Goal: Task Accomplishment & Management: Manage account settings

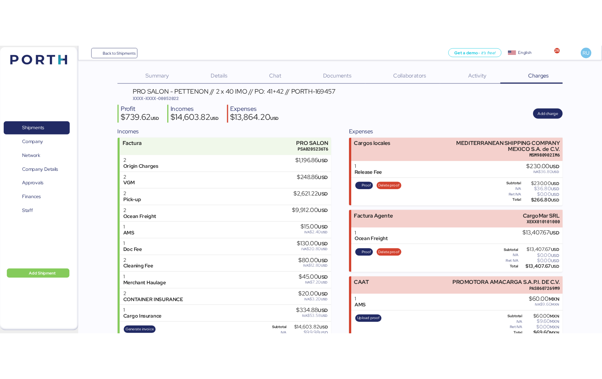
scroll to position [6, 0]
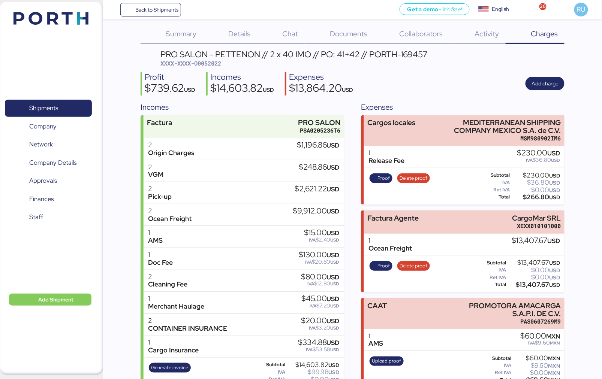
click at [492, 70] on div "PRO SALON - PETTENON // 2 x 40 IMO // PO: 41+42 // PORTH-169457 XXXX-XXXX-O0052…" at bounding box center [353, 270] width 424 height 441
click at [205, 72] on div "Profit $739.62 USD Incomes $14,603.82 USD Expenses $13,864.20 USD Add charge" at bounding box center [353, 84] width 424 height 24
click at [61, 16] on img at bounding box center [50, 18] width 75 height 13
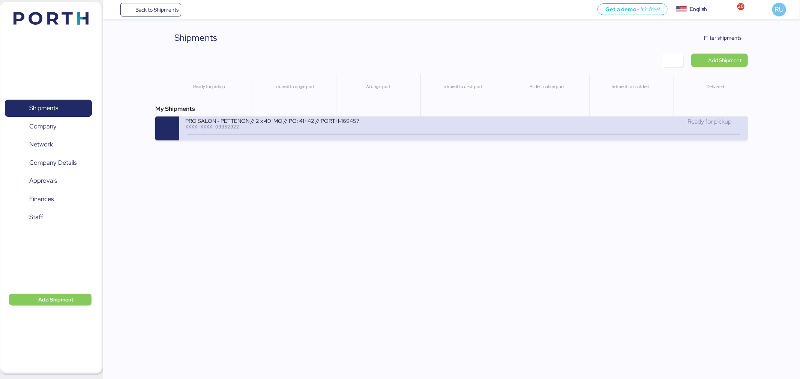
click at [631, 123] on div "Ready for pickup" at bounding box center [602, 121] width 278 height 9
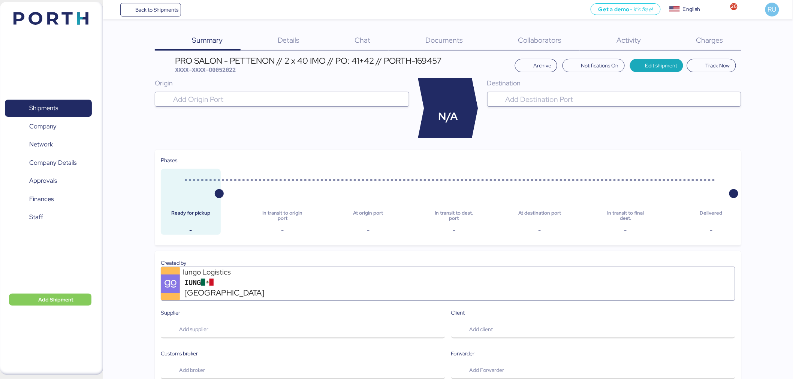
click at [694, 44] on div "Charges 0" at bounding box center [701, 40] width 82 height 19
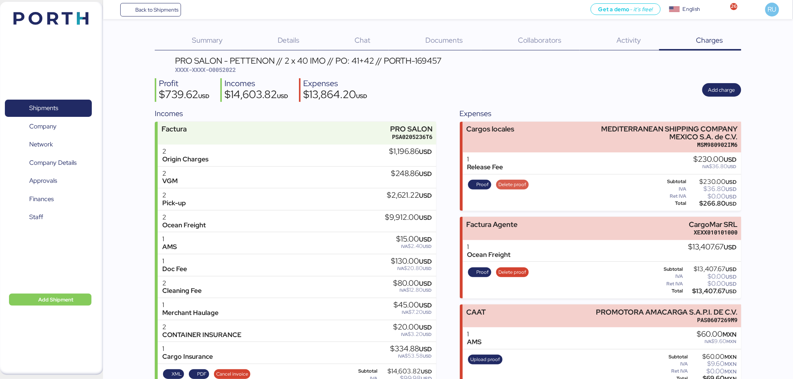
scroll to position [109, 0]
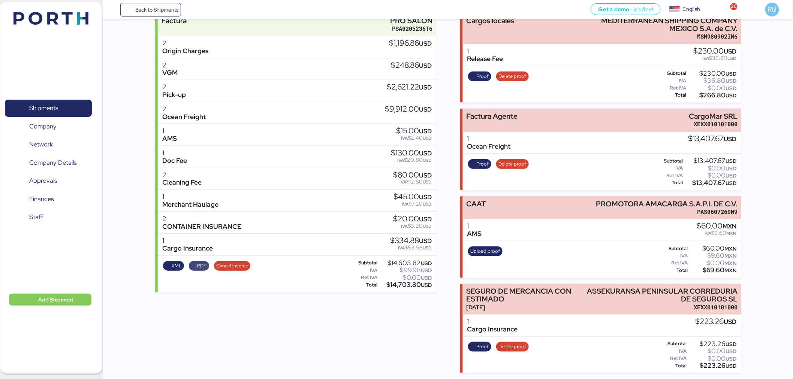
click at [200, 268] on span "PDF" at bounding box center [201, 266] width 9 height 8
click at [167, 267] on span "XML" at bounding box center [174, 266] width 16 height 8
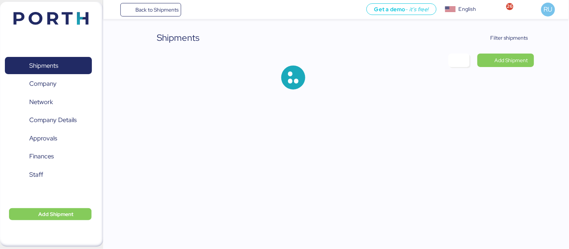
click at [532, 30] on div "Shipments Filter shipments Add Shipment" at bounding box center [284, 51] width 569 height 102
click at [511, 32] on span "Filter shipments" at bounding box center [504, 37] width 59 height 13
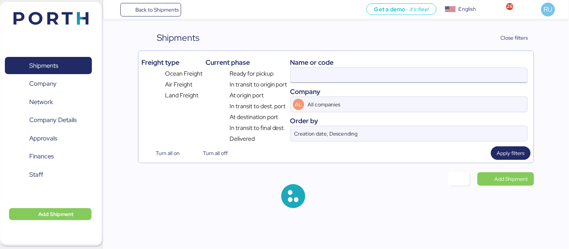
click at [343, 71] on input at bounding box center [409, 75] width 237 height 15
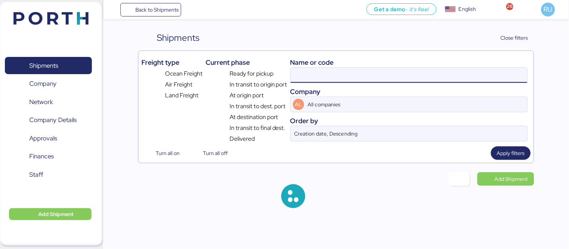
paste input "O0052132"
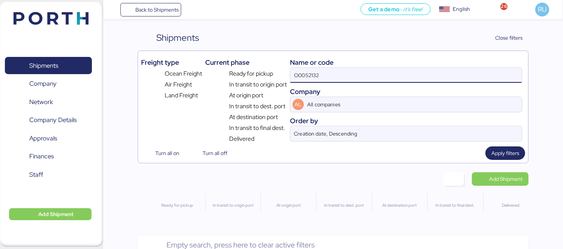
type input "O0052132"
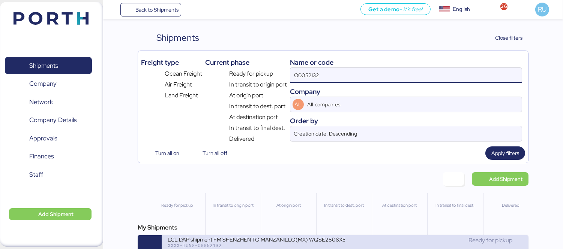
click at [333, 239] on div "LCL DAP shipment FM SHENZHEN TO MANZANILLO(MX) WQSE2508X50" at bounding box center [256, 239] width 177 height 6
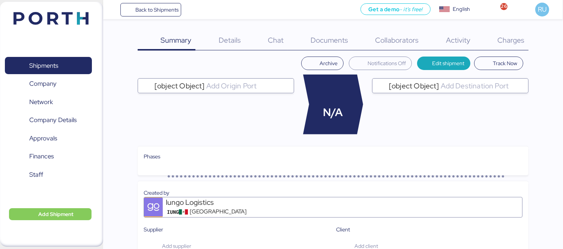
click at [499, 34] on div "Charges 0" at bounding box center [501, 40] width 54 height 19
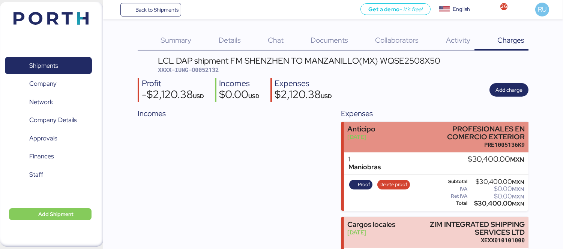
scroll to position [63, 0]
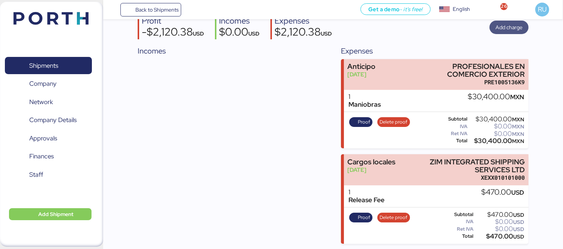
click at [504, 23] on span "Add charge" at bounding box center [508, 27] width 27 height 9
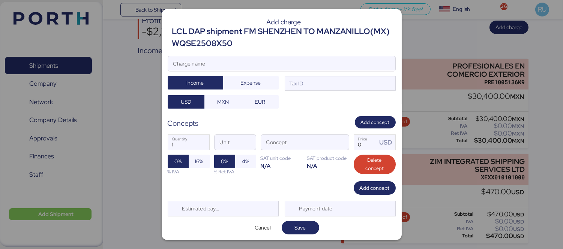
click at [335, 61] on input "Charge name" at bounding box center [281, 63] width 227 height 15
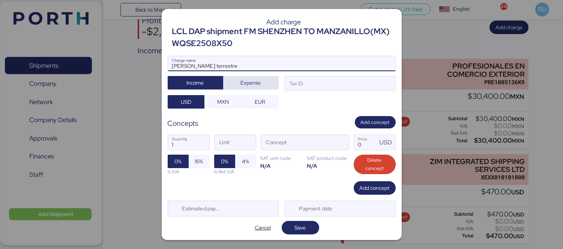
type input "Flete terrestre"
click at [252, 81] on span "Expense" at bounding box center [251, 82] width 20 height 9
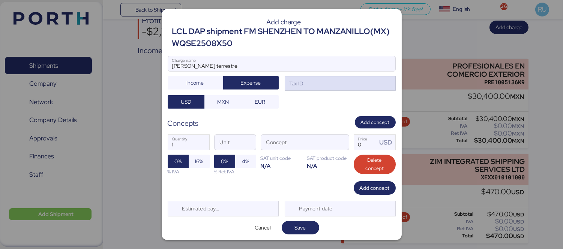
click at [306, 87] on div "Tax ID" at bounding box center [340, 83] width 111 height 15
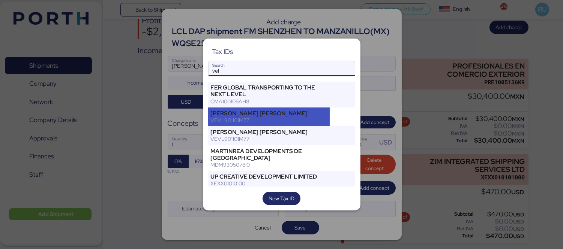
type input "vel"
click at [295, 115] on div "[PERSON_NAME] [PERSON_NAME]" at bounding box center [269, 113] width 117 height 7
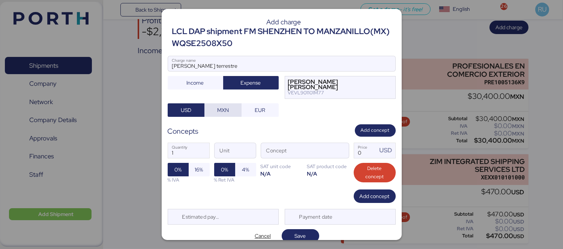
click at [219, 113] on span "MXN" at bounding box center [223, 110] width 12 height 9
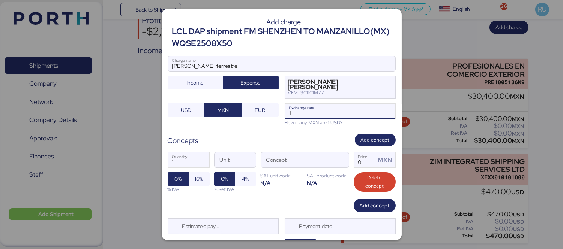
click at [295, 112] on input "1" at bounding box center [340, 111] width 110 height 15
type input "18"
click at [297, 115] on input "Exchange rate" at bounding box center [340, 111] width 110 height 15
type input "18.36"
click at [337, 159] on span "button" at bounding box center [341, 162] width 16 height 16
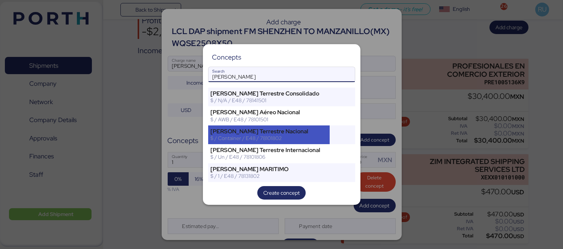
type input "flete"
click at [306, 139] on div "$ / Container / E48 / 78101802" at bounding box center [269, 138] width 117 height 7
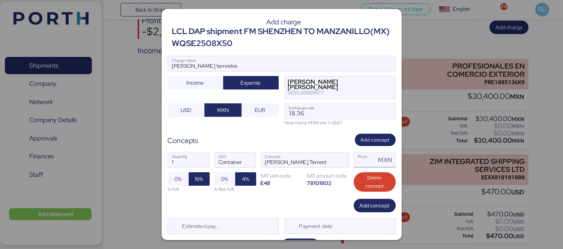
click at [365, 160] on input "Price MXN" at bounding box center [365, 160] width 22 height 15
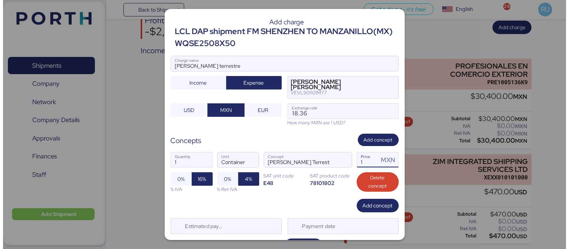
scroll to position [18, 0]
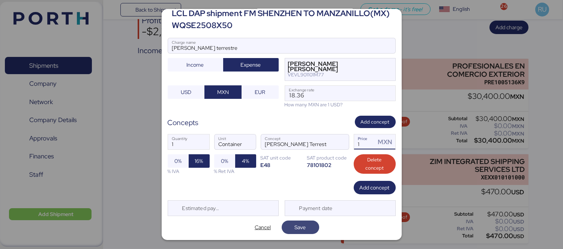
type input "1"
click at [308, 226] on span "Save" at bounding box center [300, 227] width 25 height 10
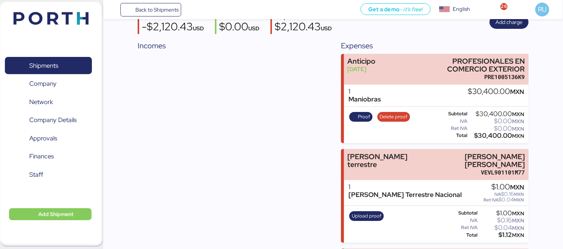
scroll to position [67, 0]
click at [516, 24] on span "Add charge" at bounding box center [508, 22] width 27 height 9
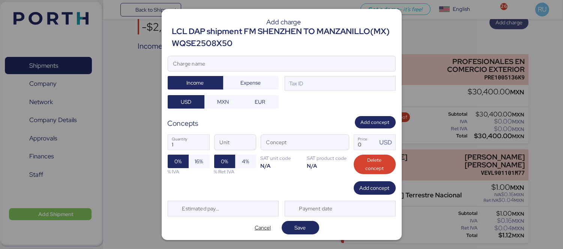
scroll to position [0, 0]
click at [303, 67] on input "Charge name" at bounding box center [281, 63] width 227 height 15
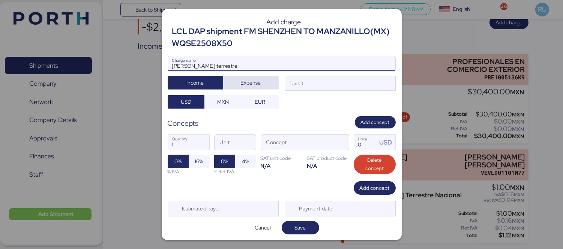
type input "Flete terrestre"
click at [259, 80] on span "Expense" at bounding box center [250, 83] width 43 height 10
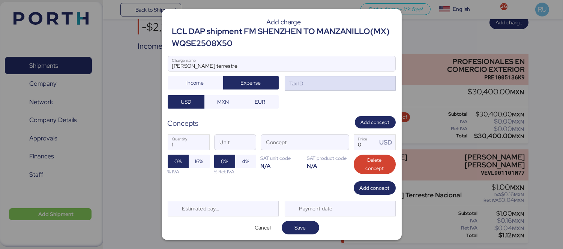
click at [288, 85] on div "Tax ID" at bounding box center [295, 83] width 15 height 8
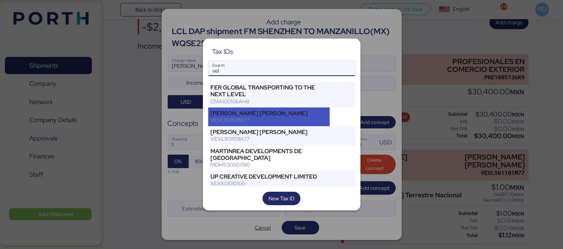
type input "vel"
click at [312, 115] on div "[PERSON_NAME] [PERSON_NAME]" at bounding box center [269, 113] width 117 height 7
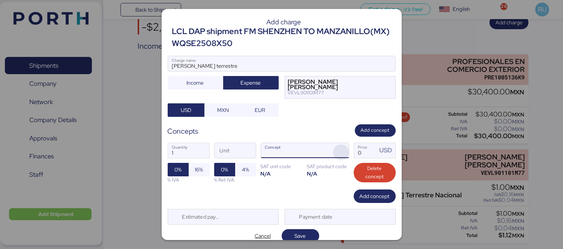
click at [333, 153] on span "button" at bounding box center [341, 153] width 16 height 16
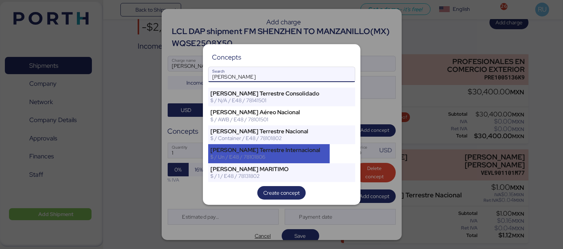
type input "flete"
click at [308, 147] on div "Flete Terrestre Internacional" at bounding box center [269, 150] width 117 height 7
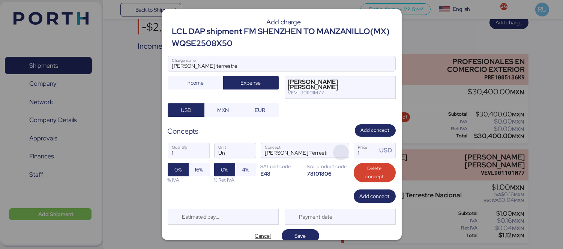
click at [340, 156] on span "button" at bounding box center [341, 153] width 16 height 16
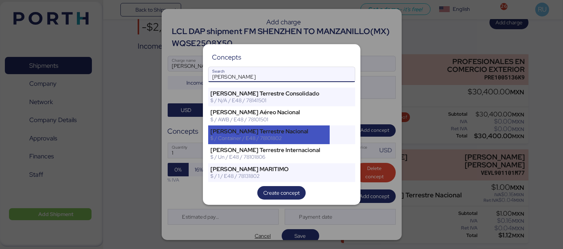
type input "flete"
click at [293, 130] on div "Flete Terrestre Nacional" at bounding box center [269, 131] width 117 height 7
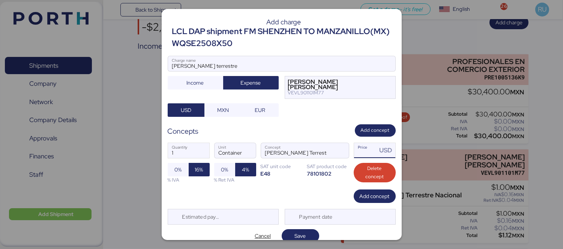
click at [356, 158] on input "Price USD" at bounding box center [365, 150] width 23 height 15
type input "1"
click at [215, 115] on span "MXN" at bounding box center [222, 110] width 25 height 10
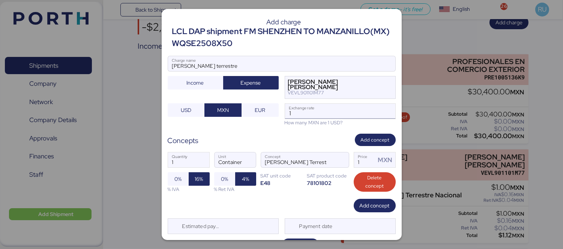
click at [288, 114] on input "1" at bounding box center [340, 111] width 110 height 15
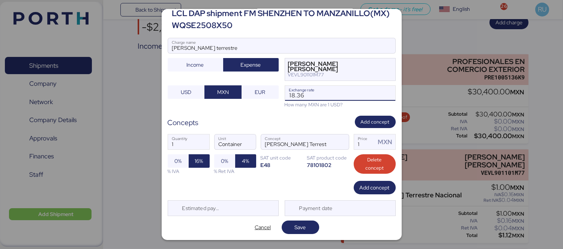
type input "18.36"
click at [296, 235] on div "Add charge LCL DAP shipment FM SHENZHEN TO MANZANILLO(MX) WQSE2508X50 Flete ter…" at bounding box center [282, 124] width 240 height 231
click at [295, 231] on span "Save" at bounding box center [300, 227] width 11 height 9
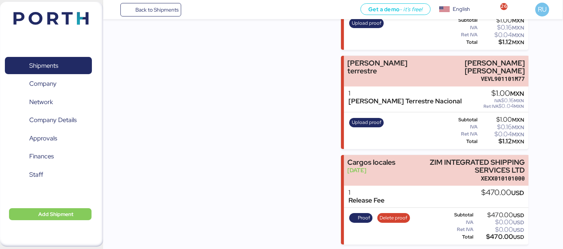
scroll to position [173, 0]
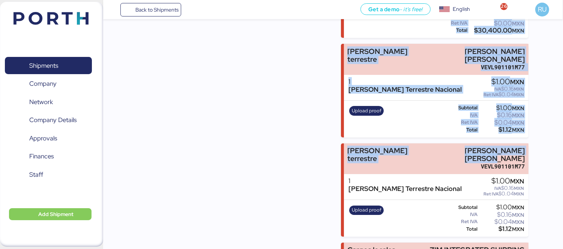
drag, startPoint x: 463, startPoint y: 155, endPoint x: 302, endPoint y: 139, distance: 161.6
click at [302, 139] on div "Incomes Expenses Anticipo Sep 29, 2025 PROFESIONALES EN COMERCIO EXTERIOR PRE10…" at bounding box center [333, 134] width 391 height 398
click at [306, 140] on div "Incomes" at bounding box center [231, 134] width 187 height 398
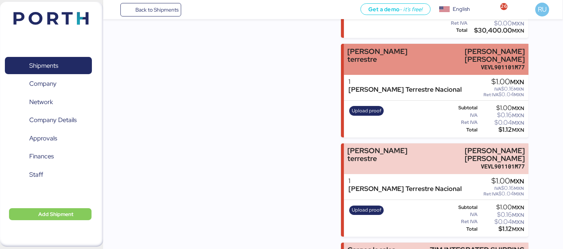
click at [441, 65] on div "VEVL901101M77" at bounding box center [475, 67] width 99 height 8
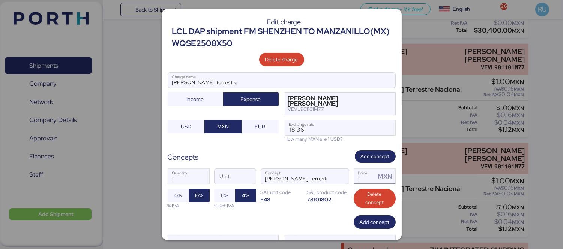
click at [354, 180] on input "1" at bounding box center [365, 176] width 22 height 15
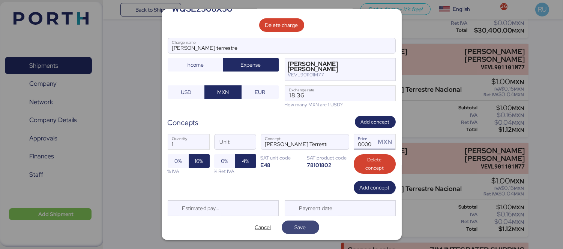
type input "40000"
click at [295, 226] on span "Save" at bounding box center [300, 227] width 11 height 9
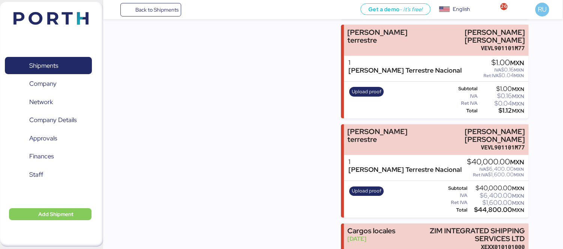
scroll to position [208, 0]
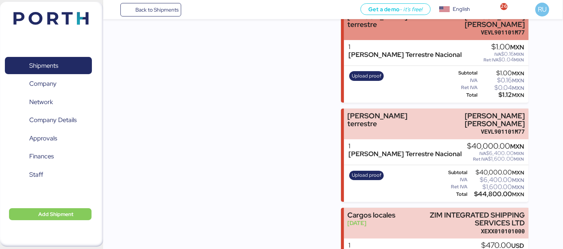
click at [399, 34] on div "Flete terrestre LUIS EDUARDO VELASCO VERA VEVL901101M77" at bounding box center [436, 24] width 184 height 31
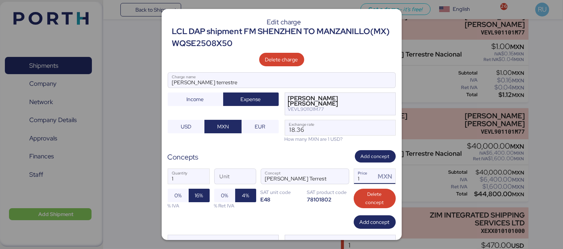
click at [360, 176] on input "1" at bounding box center [365, 176] width 22 height 15
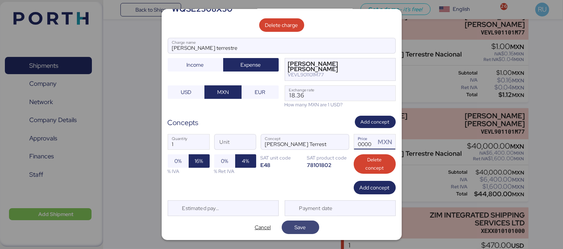
type input "40000"
click at [295, 224] on span "Save" at bounding box center [300, 227] width 11 height 9
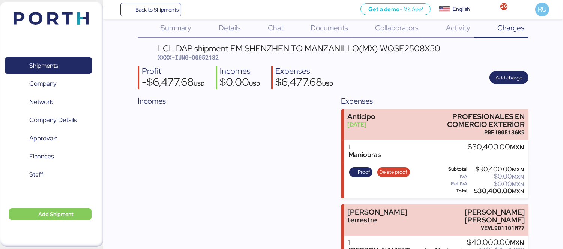
scroll to position [0, 0]
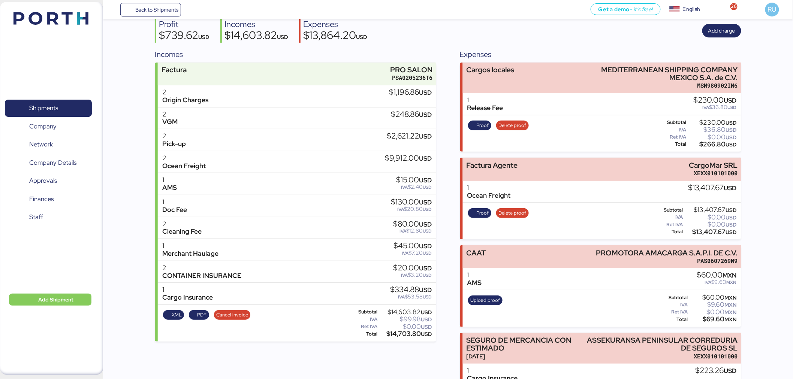
scroll to position [58, 0]
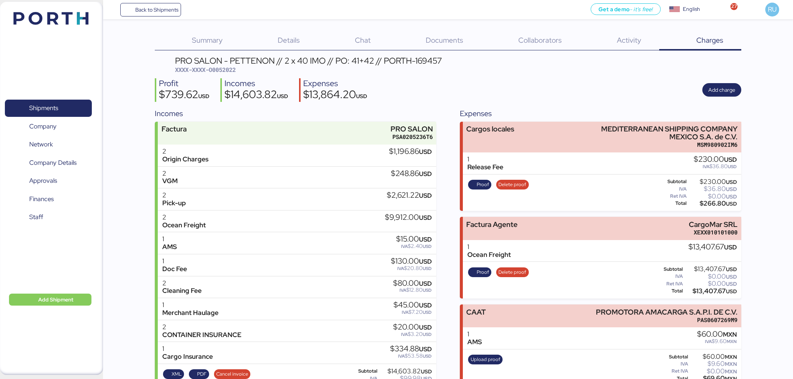
scroll to position [58, 0]
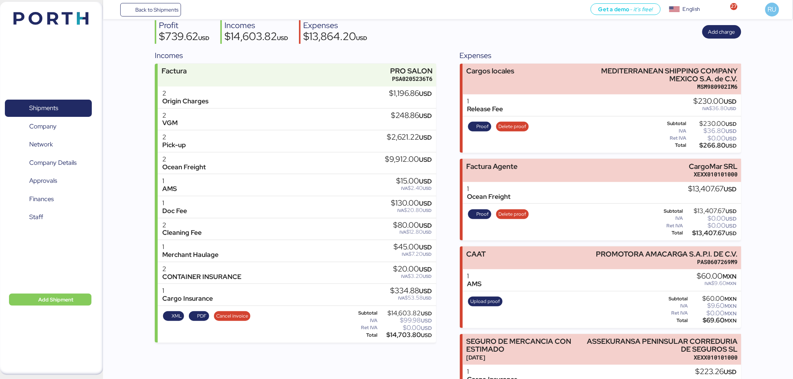
click at [64, 16] on img at bounding box center [50, 18] width 75 height 13
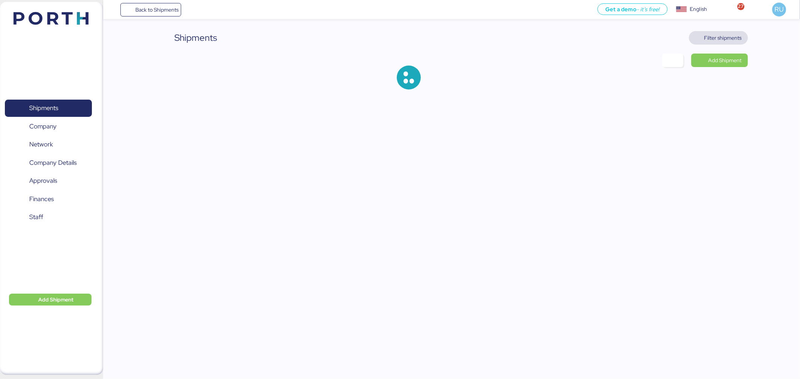
click at [707, 44] on span "Filter shipments" at bounding box center [718, 37] width 59 height 13
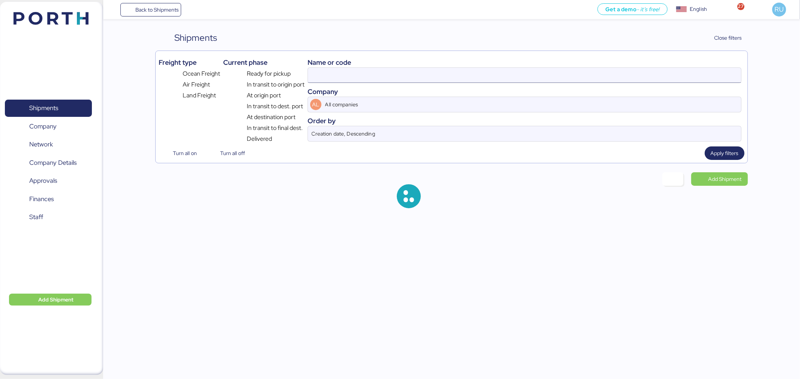
click at [557, 75] on input at bounding box center [524, 75] width 433 height 15
paste input "256106021"
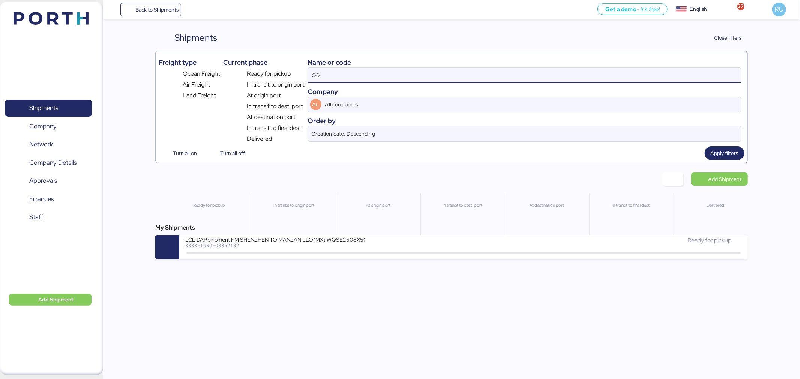
type input "O"
paste input "256106021"
type input "256106021"
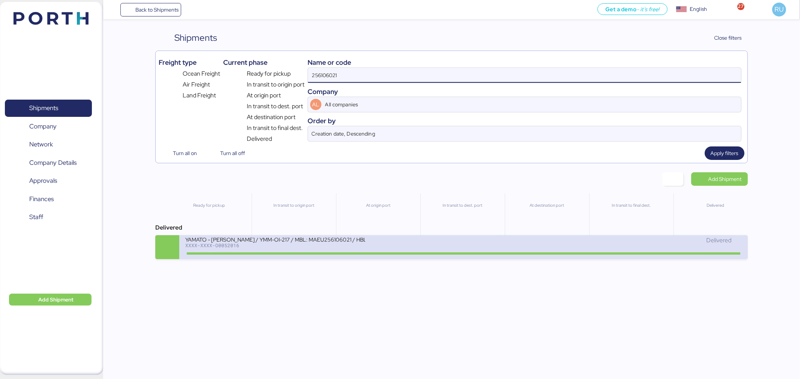
click at [400, 252] on div "YAMATO - [PERSON_NAME] / YMM-OI-217 / MBL: MAEU256106021 / HBL: YTJNGO100068 / …" at bounding box center [324, 244] width 278 height 16
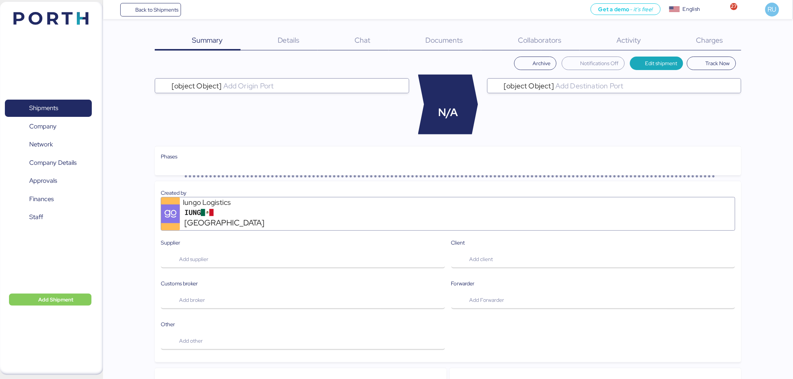
click at [710, 50] on div "Summary 0 Details 0 Chat 0 Documents 0 Collaborators 0 Activity 0 Charges 0 Arc…" at bounding box center [448, 332] width 587 height 603
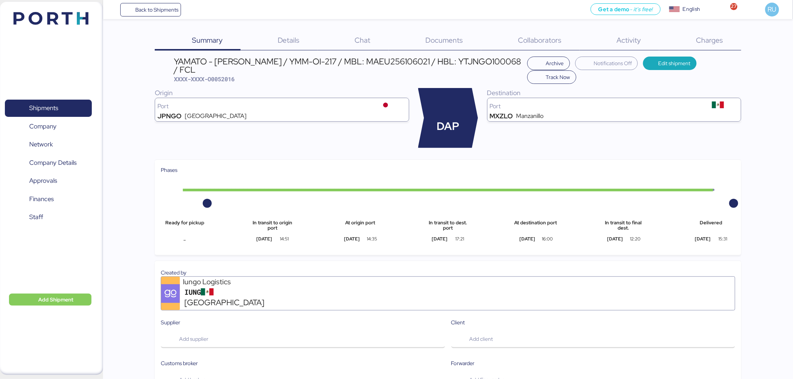
click at [705, 43] on span "Charges" at bounding box center [710, 40] width 27 height 10
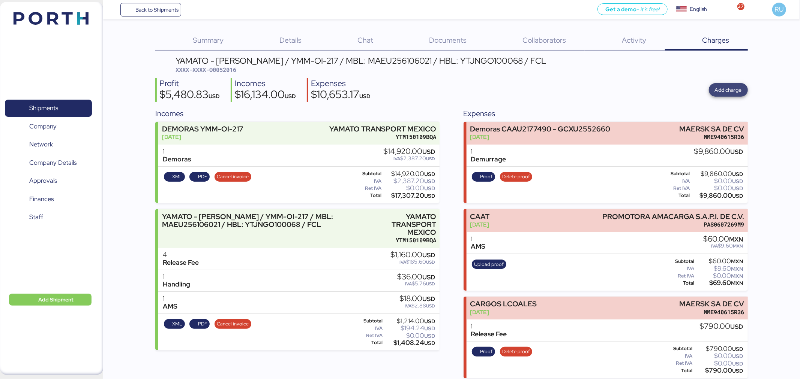
click at [729, 91] on span "Add charge" at bounding box center [728, 89] width 27 height 9
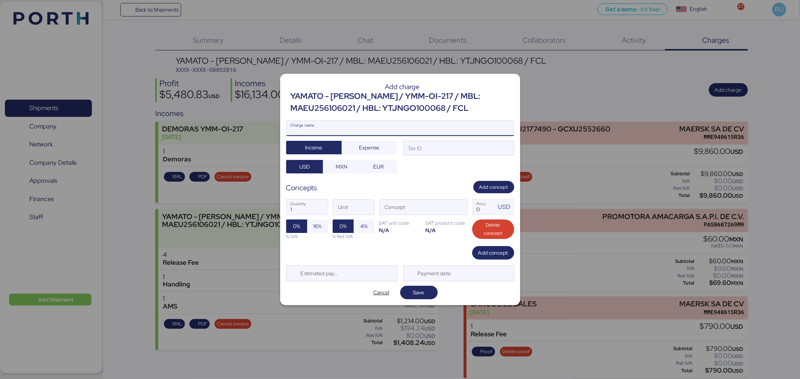
click at [480, 134] on input "Charge name" at bounding box center [399, 128] width 227 height 15
type input "Demoras"
click at [364, 147] on span "Expense" at bounding box center [369, 147] width 20 height 9
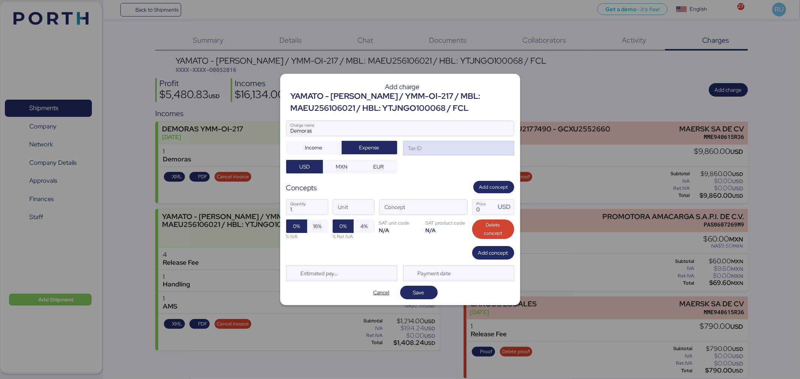
click at [407, 151] on div "Tax ID" at bounding box center [413, 148] width 15 height 8
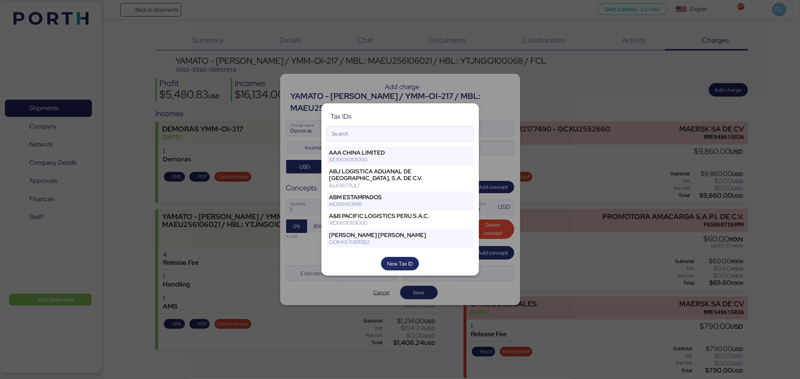
click at [424, 126] on div "Search" at bounding box center [400, 134] width 147 height 16
click at [424, 126] on input "Search" at bounding box center [400, 133] width 146 height 15
click at [431, 132] on input "Search" at bounding box center [400, 133] width 146 height 15
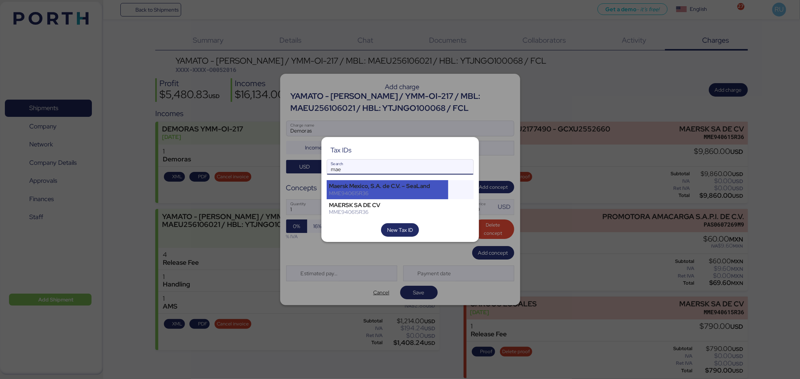
type input "mae"
click at [420, 193] on div "MME940615R36" at bounding box center [387, 193] width 117 height 7
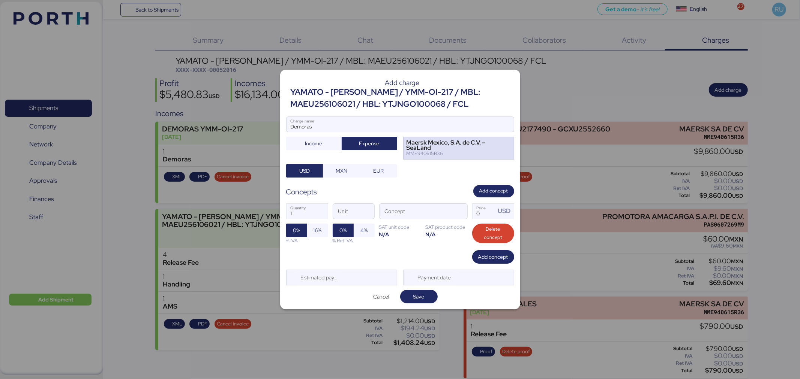
click at [471, 147] on div "Maersk Mexico, S.A. de C.V. – SeaLand" at bounding box center [452, 145] width 93 height 11
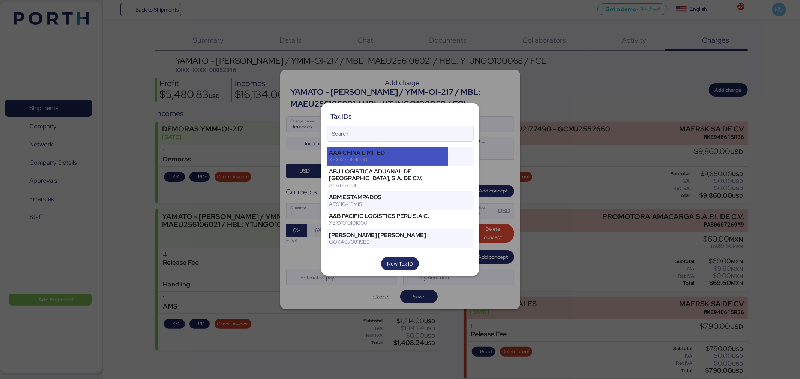
click at [415, 164] on div "AAA CHINA LIMITED XEXX010101000" at bounding box center [388, 156] width 122 height 19
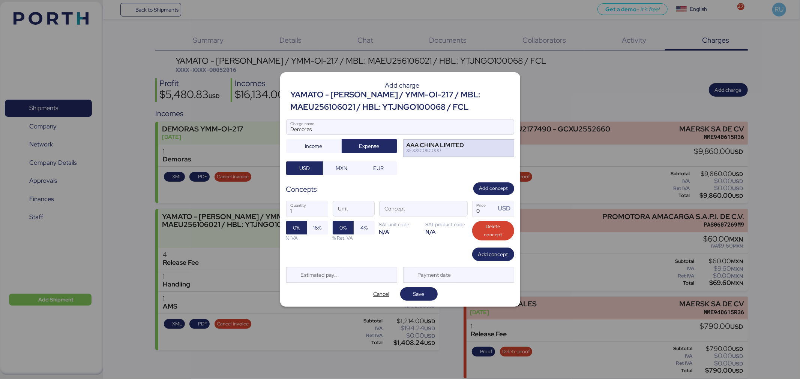
click at [436, 148] on div "XEXX010101000" at bounding box center [435, 150] width 58 height 5
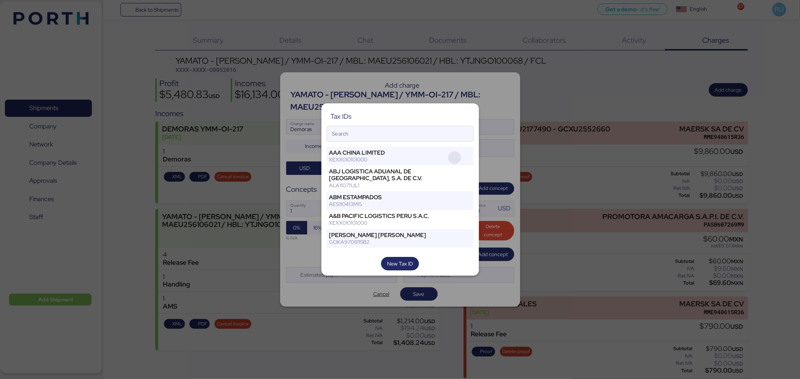
click at [451, 162] on span "button" at bounding box center [454, 157] width 13 height 13
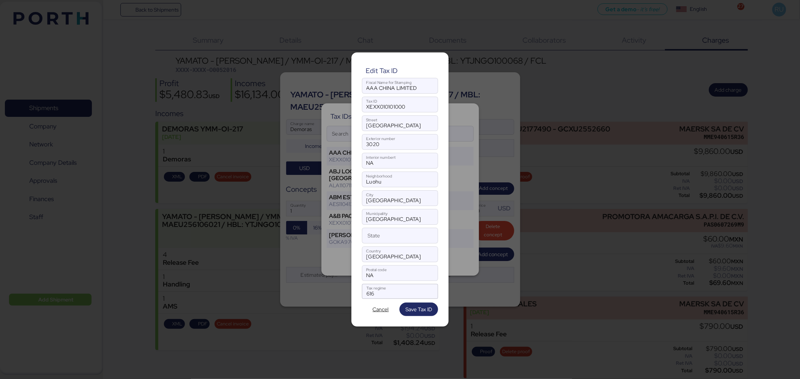
click at [470, 141] on div at bounding box center [400, 189] width 800 height 379
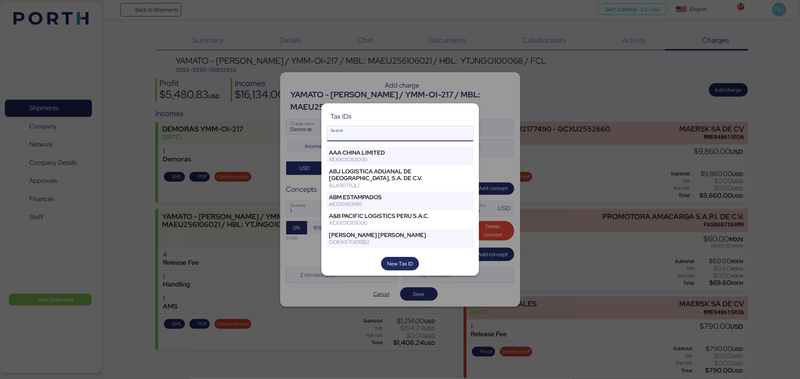
click at [445, 130] on input "Search" at bounding box center [400, 133] width 146 height 15
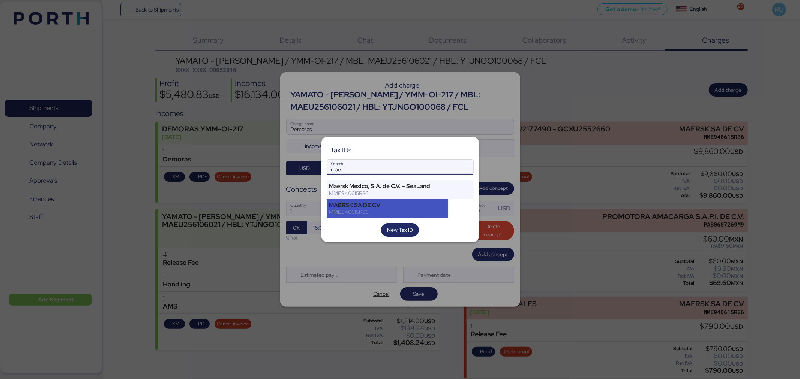
type input "mae"
click at [355, 209] on div "MME940615R36" at bounding box center [387, 212] width 117 height 7
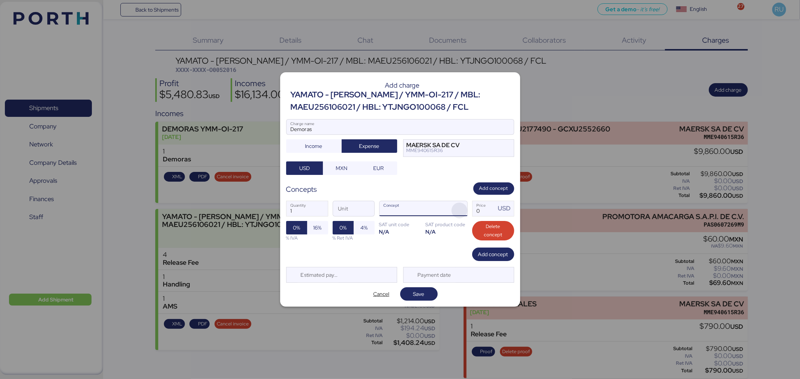
click at [459, 207] on span "button" at bounding box center [459, 211] width 16 height 16
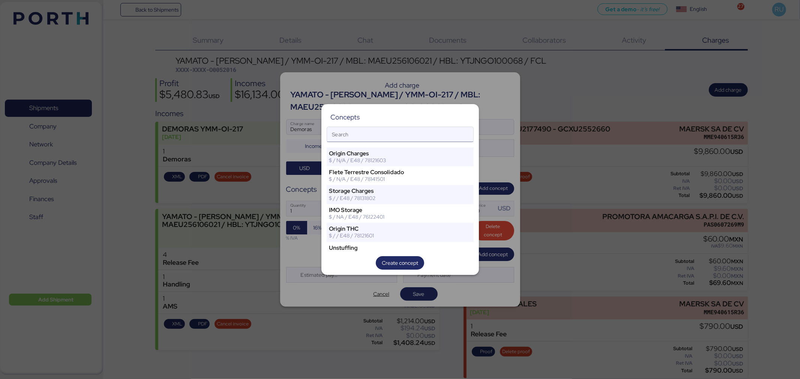
click at [412, 132] on input "Search" at bounding box center [400, 134] width 146 height 15
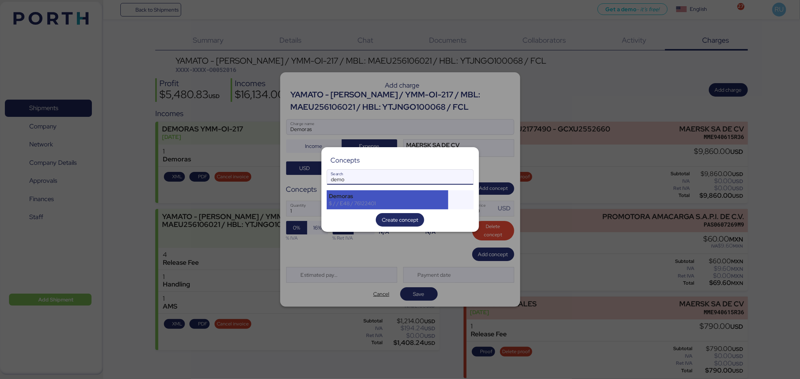
type input "demo"
click at [356, 201] on div "$ / / E48 / 76122401" at bounding box center [387, 203] width 117 height 7
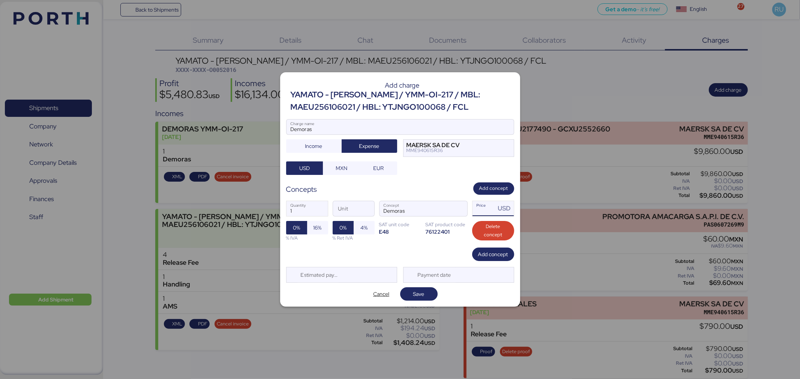
click at [482, 211] on input "Price USD" at bounding box center [483, 208] width 23 height 15
type input "10660"
click at [412, 298] on span "Save" at bounding box center [418, 294] width 25 height 10
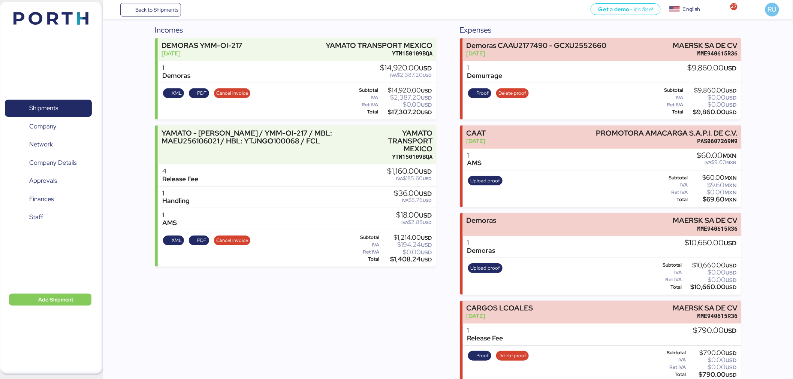
scroll to position [93, 0]
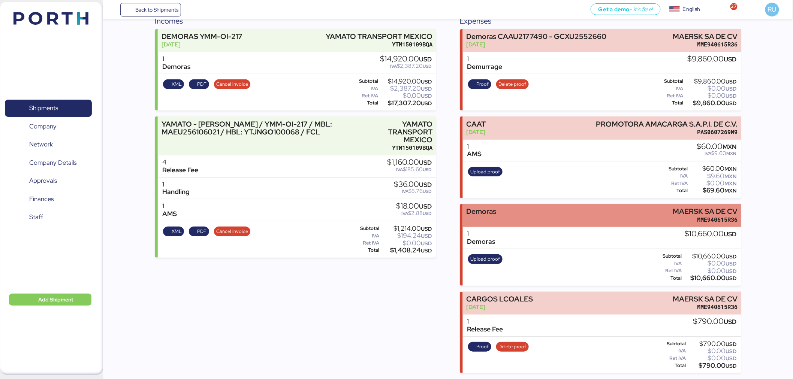
click at [604, 217] on div "Demoras MAERSK SA DE CV MME940615R36" at bounding box center [602, 215] width 279 height 23
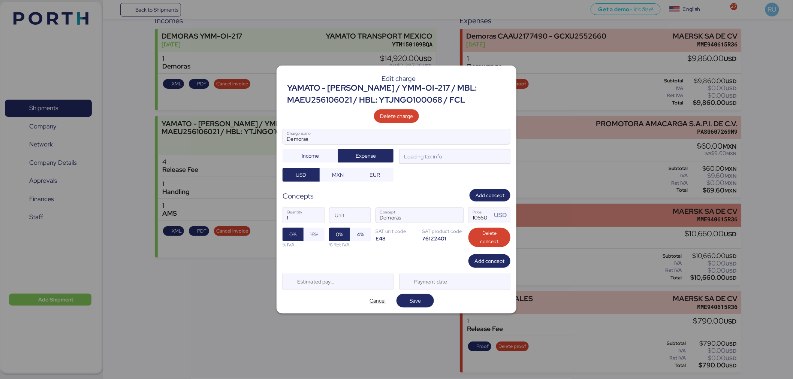
scroll to position [0, 0]
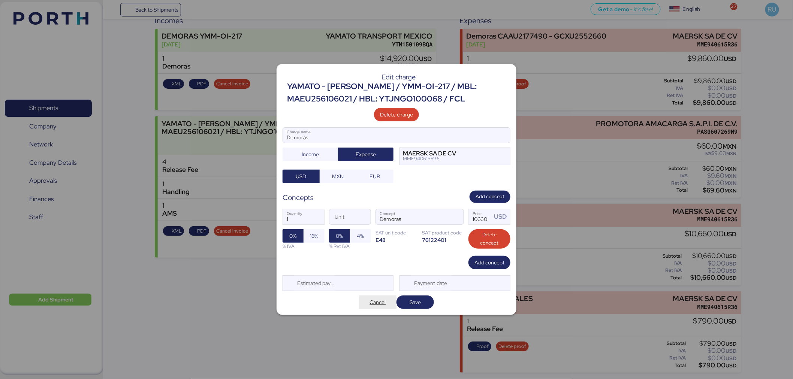
click at [373, 304] on span "Cancel" at bounding box center [378, 302] width 16 height 9
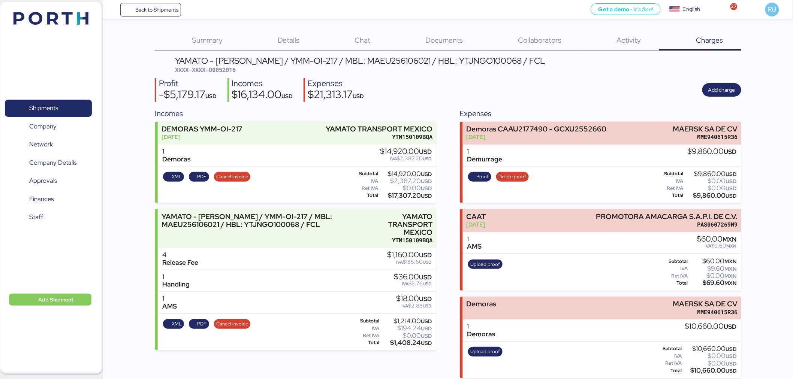
scroll to position [93, 0]
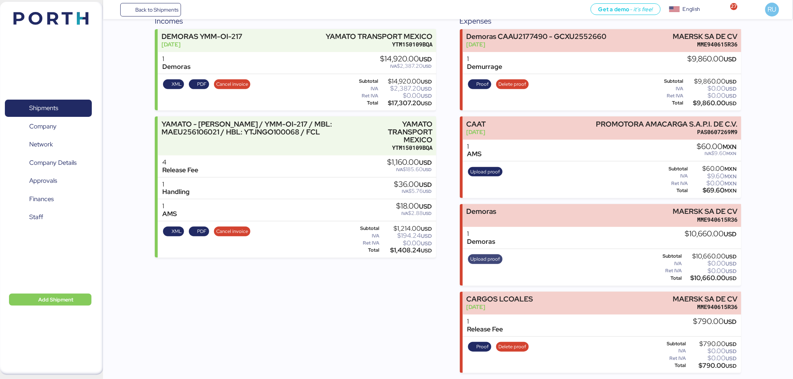
click at [493, 258] on span "Upload proof" at bounding box center [486, 259] width 30 height 8
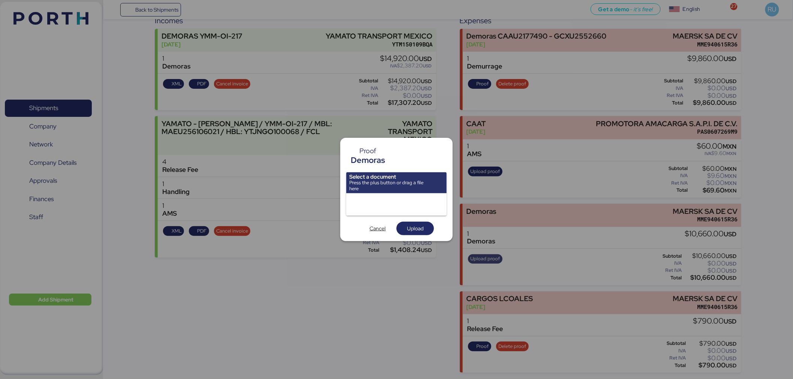
scroll to position [0, 0]
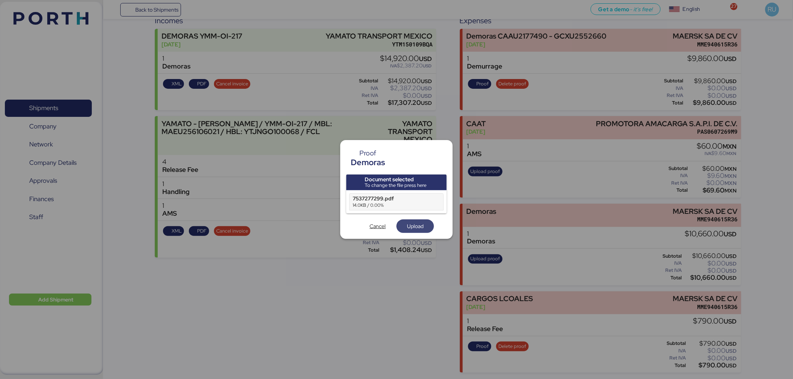
click at [426, 228] on span "Upload" at bounding box center [415, 226] width 25 height 10
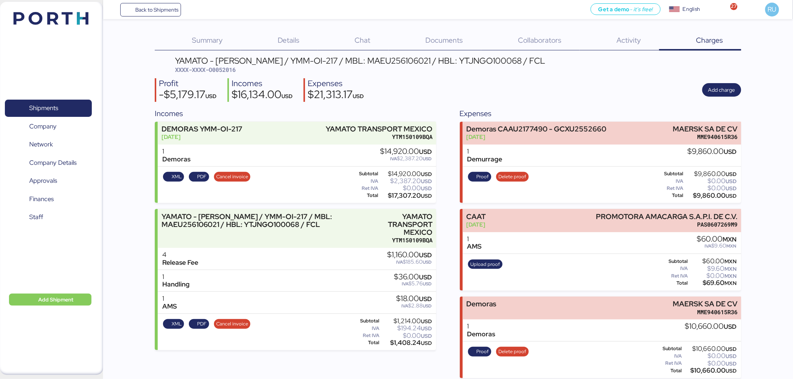
click at [226, 69] on span "XXXX-XXXX-O0052016" at bounding box center [205, 69] width 61 height 7
copy span "O0052016"
